Goal: Task Accomplishment & Management: Manage account settings

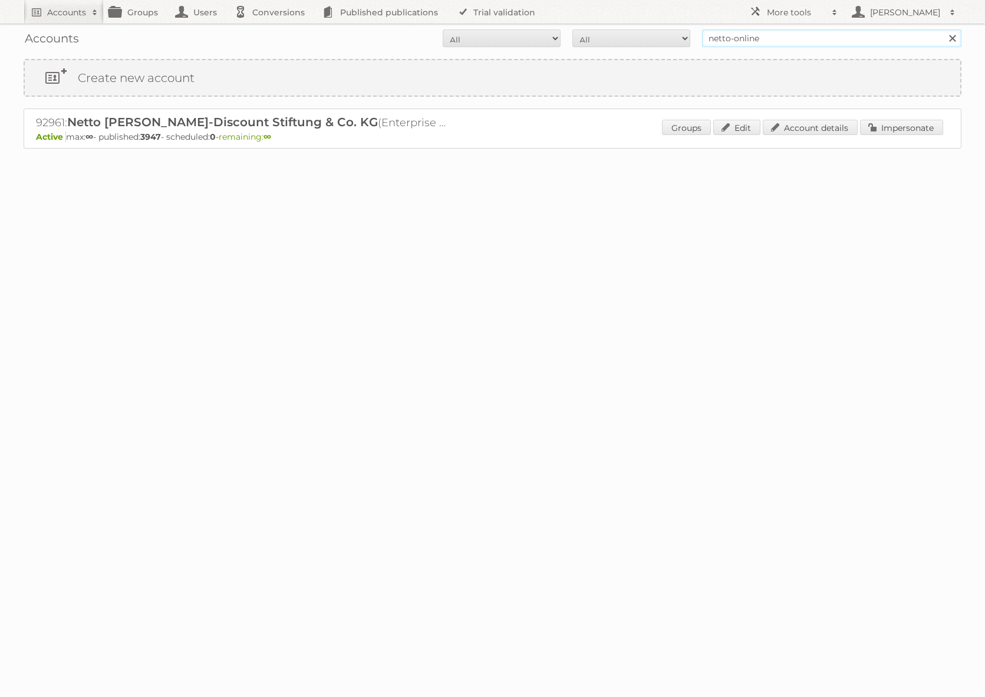
click at [740, 47] on input "netto-online" at bounding box center [831, 38] width 259 height 18
type input "ICT edeka"
click at [943, 29] on input "Search" at bounding box center [952, 38] width 18 height 18
click at [748, 39] on input "ICT edeka" at bounding box center [831, 38] width 259 height 18
click at [890, 128] on link "Impersonate" at bounding box center [901, 127] width 83 height 15
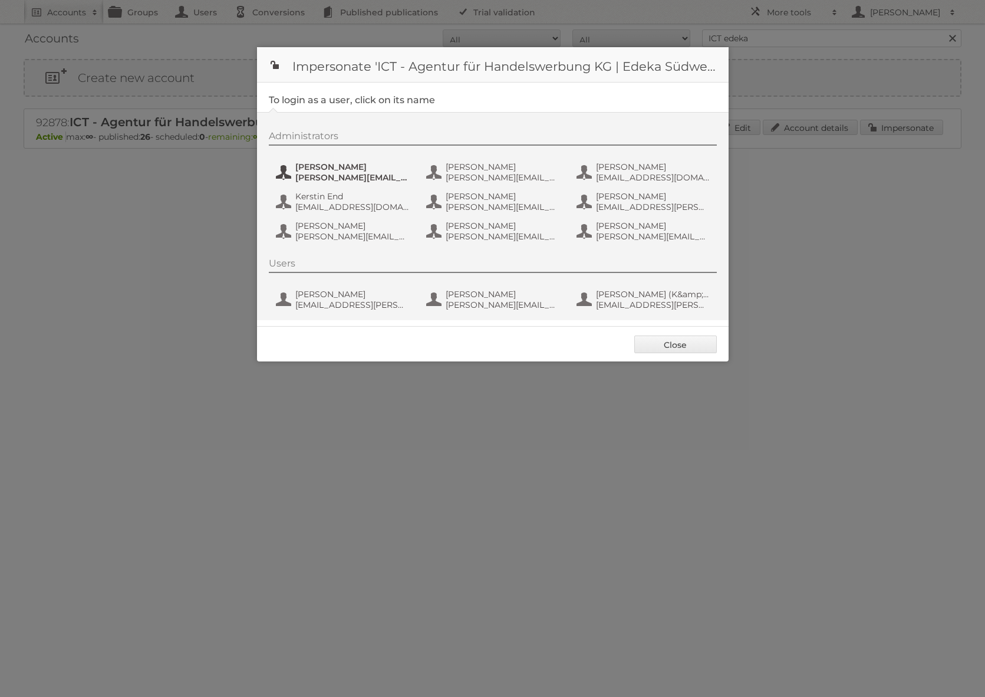
click at [368, 170] on span "Benjamin Discher" at bounding box center [352, 166] width 114 height 11
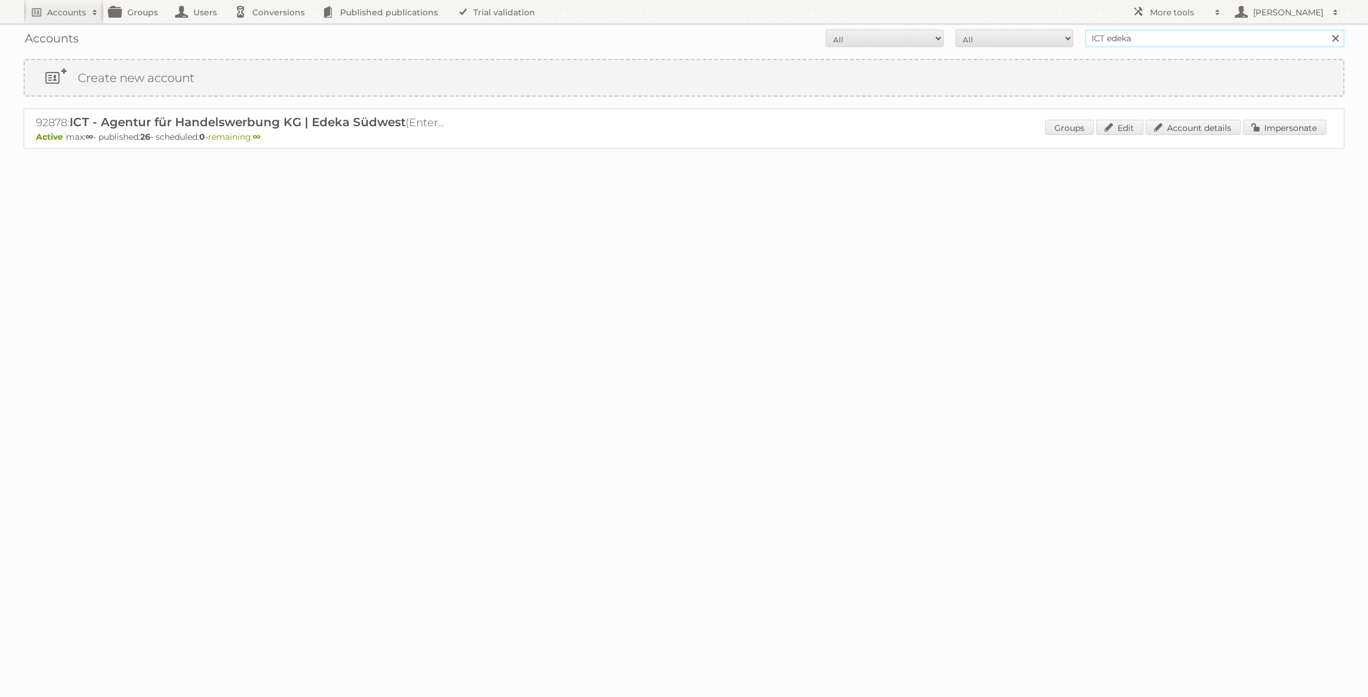
click at [1132, 42] on input "ICT edeka" at bounding box center [1214, 38] width 259 height 18
type input "holida"
type input "ALDI SÜD Dienstleistungs-SE & Co. oHG"
click at [1326, 29] on input "Search" at bounding box center [1335, 38] width 18 height 18
click at [1258, 131] on link "Impersonate" at bounding box center [1284, 127] width 83 height 15
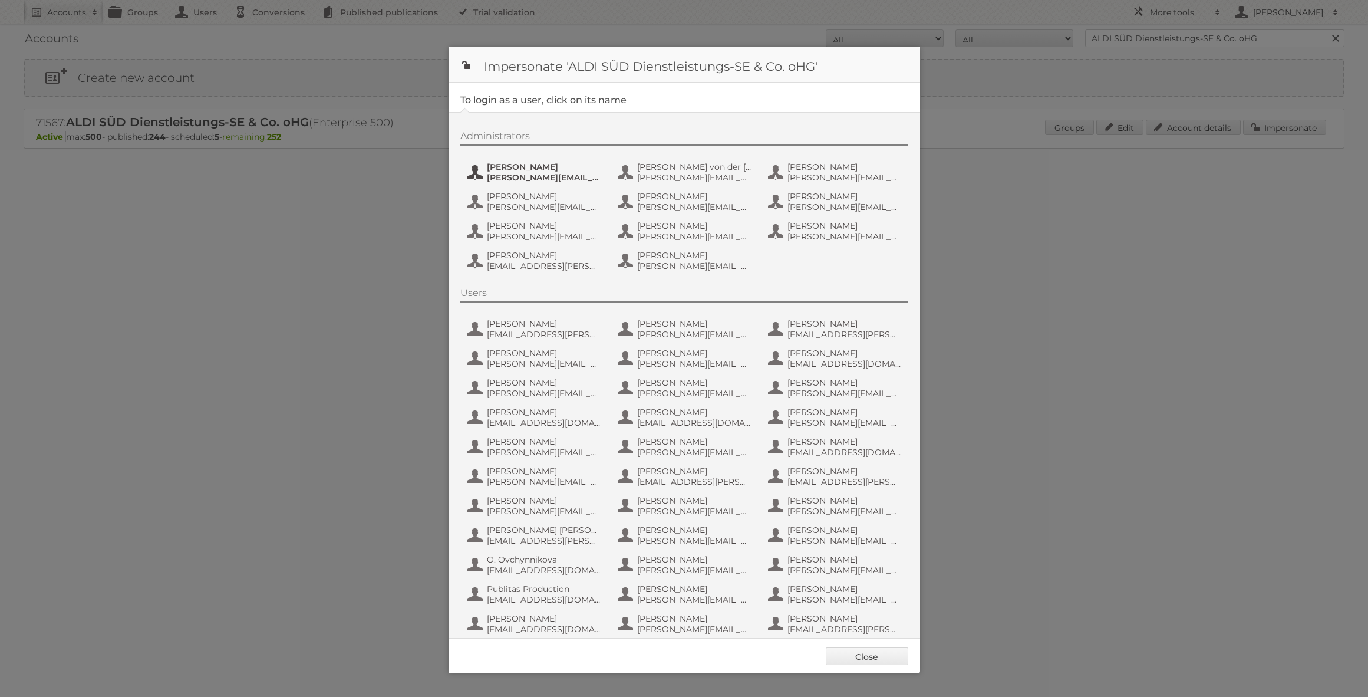
click at [499, 175] on span "[PERSON_NAME][EMAIL_ADDRESS][DOMAIN_NAME]" at bounding box center [544, 177] width 114 height 11
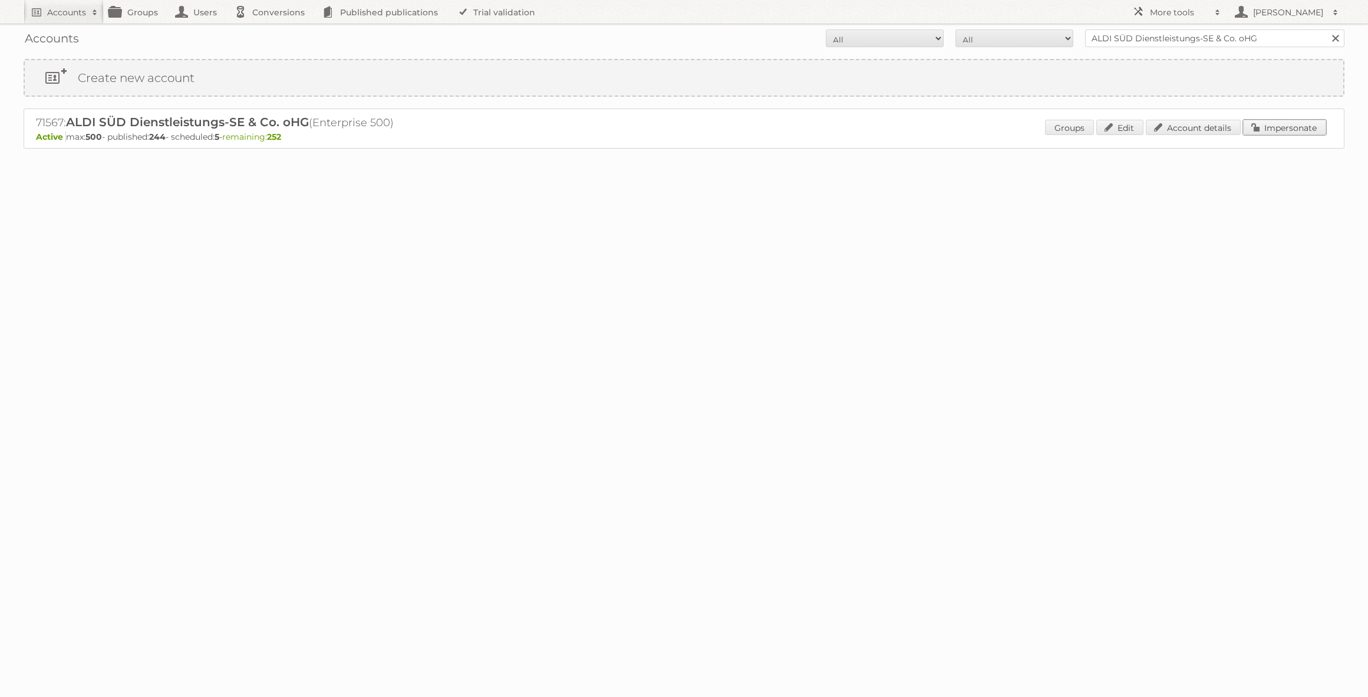
click at [1280, 128] on link "Impersonate" at bounding box center [1284, 127] width 83 height 15
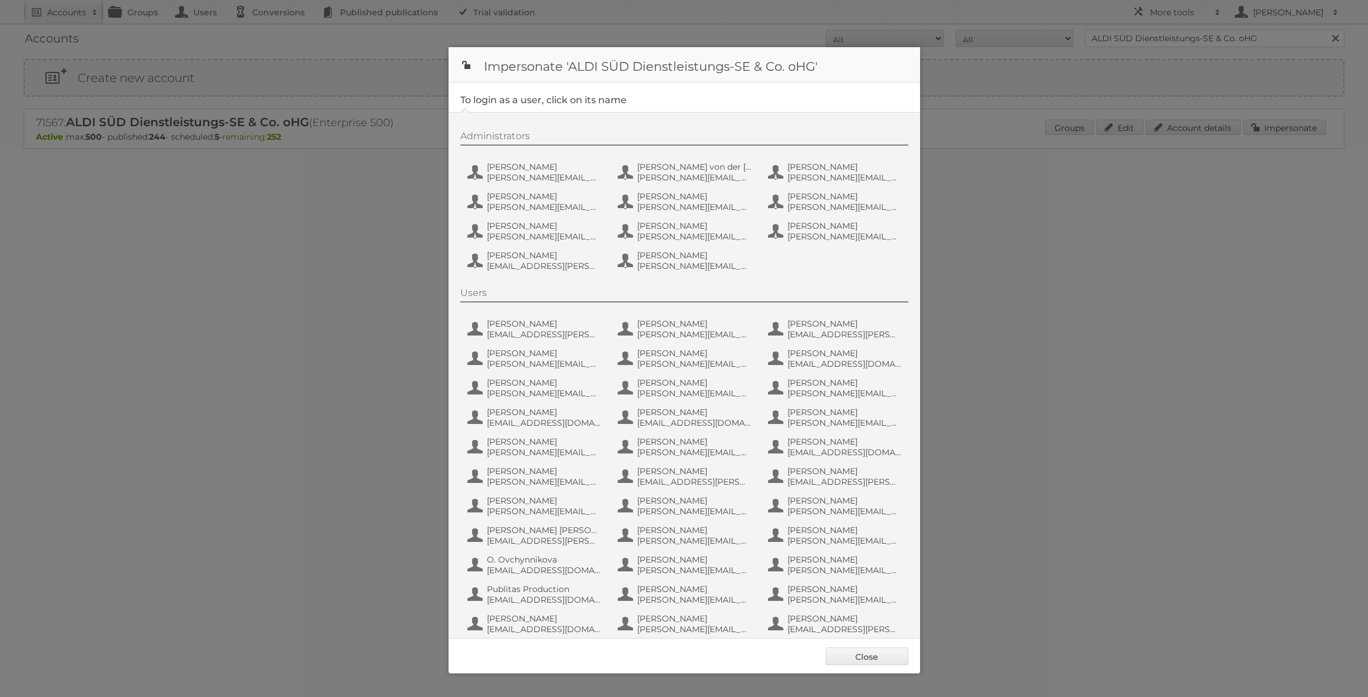
click at [530, 155] on div "Administrators [PERSON_NAME] [PERSON_NAME][EMAIL_ADDRESS][DOMAIN_NAME] [PERSON_…" at bounding box center [690, 202] width 460 height 145
click at [529, 163] on span "[PERSON_NAME]" at bounding box center [544, 166] width 114 height 11
